Goal: Find specific page/section: Find specific page/section

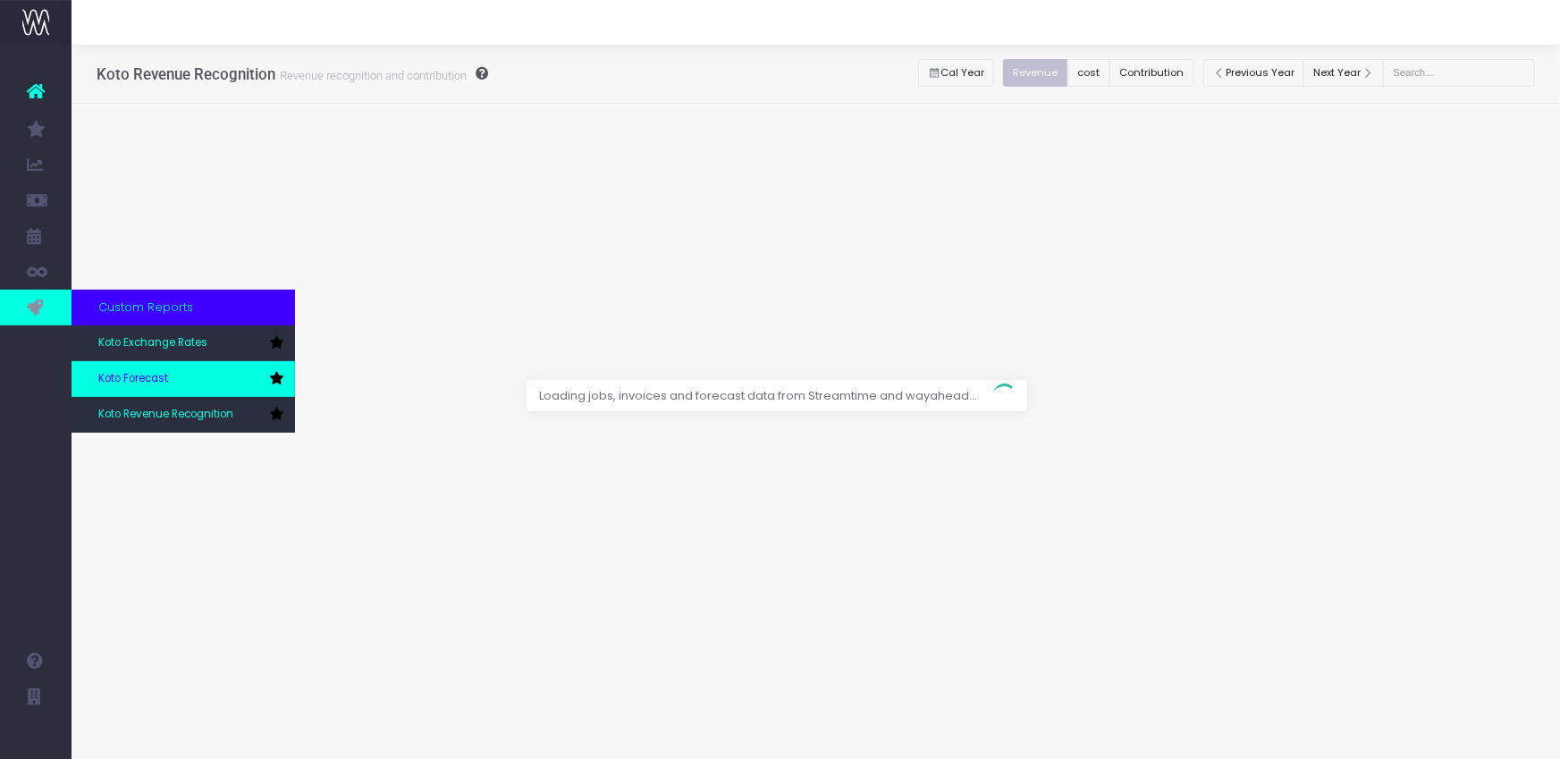
click at [134, 375] on span "Koto Forecast" at bounding box center [133, 379] width 70 height 16
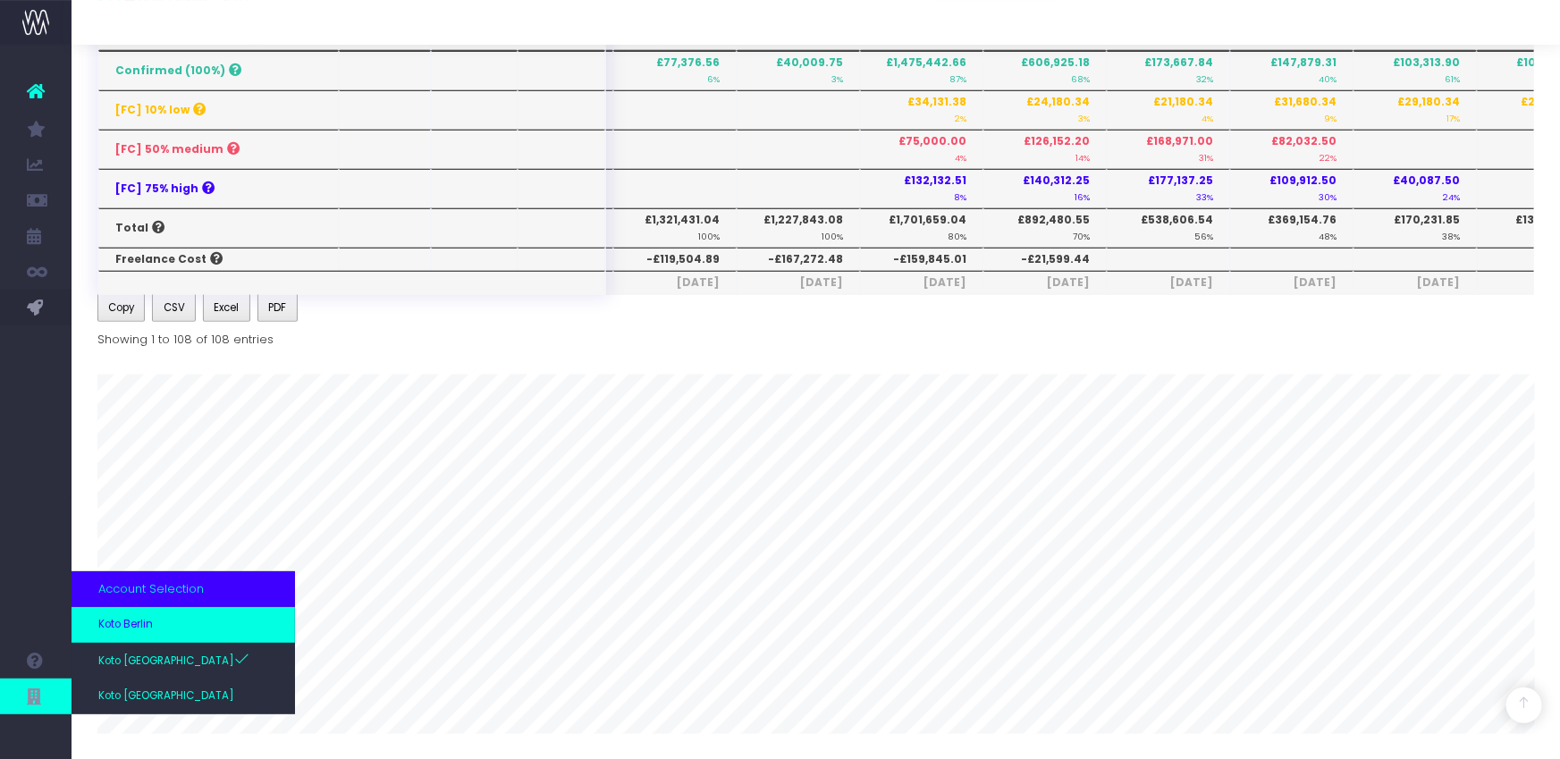
click at [148, 630] on span "Koto Berlin" at bounding box center [125, 625] width 55 height 16
